Goal: Find specific page/section: Find specific page/section

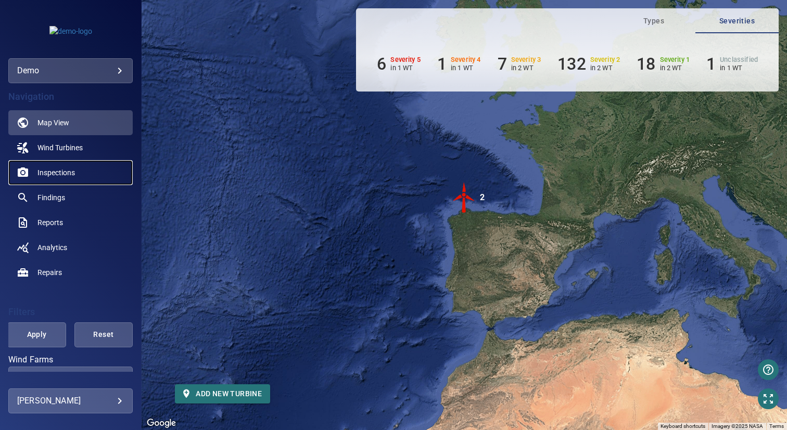
click at [55, 169] on span "Inspections" at bounding box center [55, 173] width 37 height 10
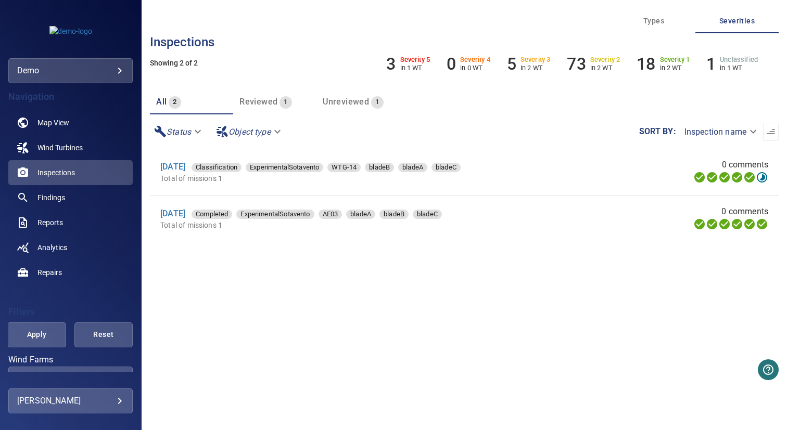
scroll to position [194, 0]
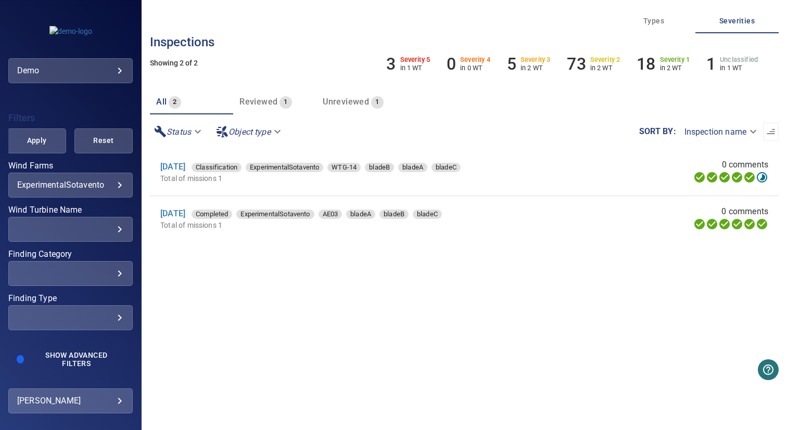
click at [80, 184] on body "**********" at bounding box center [393, 215] width 787 height 430
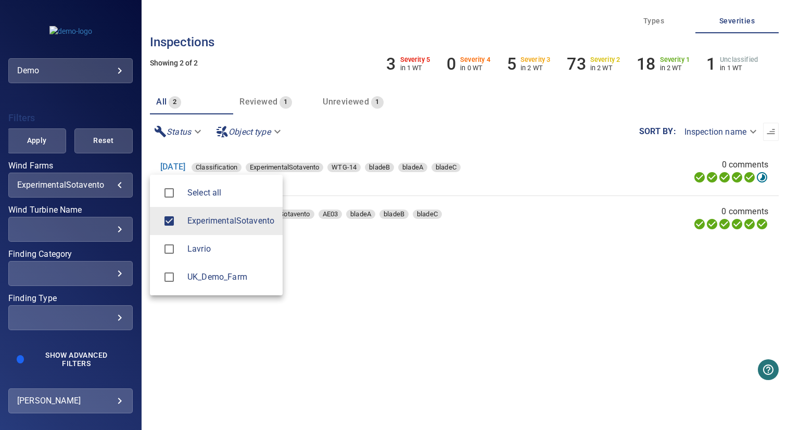
click at [200, 272] on span "UK_Demo_Farm" at bounding box center [230, 277] width 87 height 12
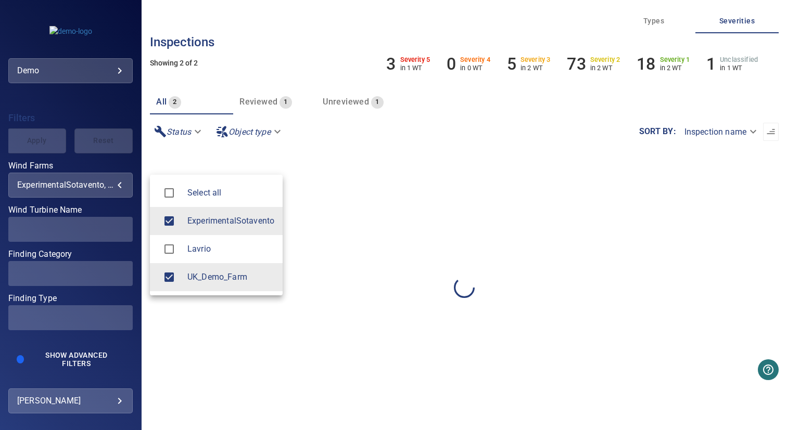
click at [205, 234] on li "ExperimentalSotavento" at bounding box center [216, 221] width 133 height 28
type input "**********"
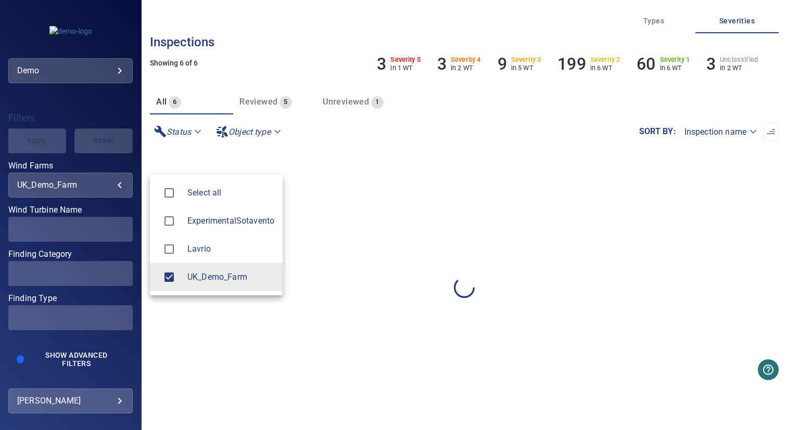
click at [356, 236] on div at bounding box center [393, 215] width 787 height 430
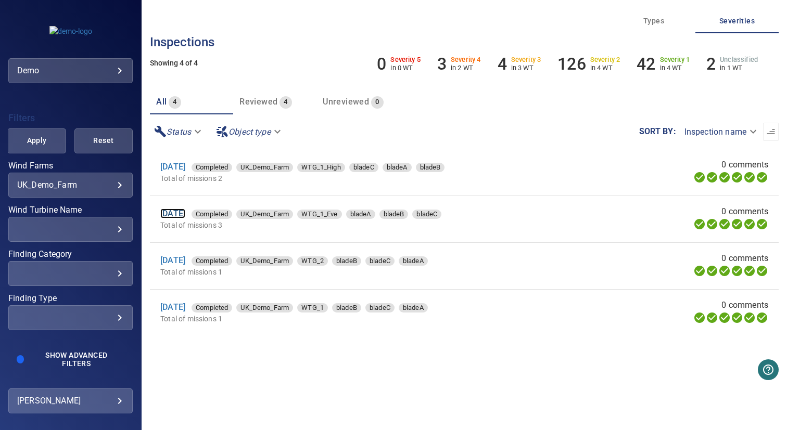
click at [184, 215] on link "18 Jul 2024" at bounding box center [172, 214] width 25 height 10
click at [185, 167] on link "6 Feb 2025" at bounding box center [172, 167] width 25 height 10
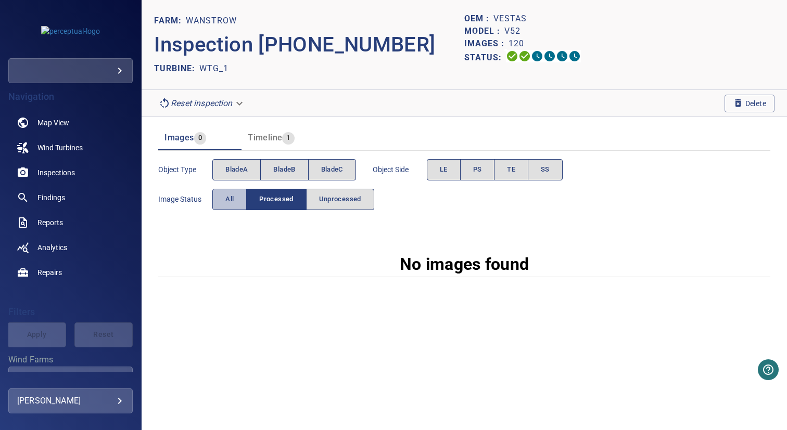
click at [231, 198] on span "All" at bounding box center [229, 200] width 8 height 12
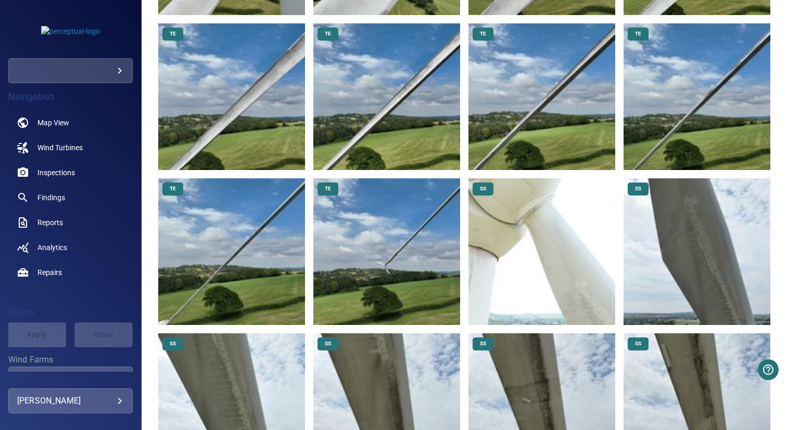
scroll to position [2288, 0]
